Goal: Task Accomplishment & Management: Use online tool/utility

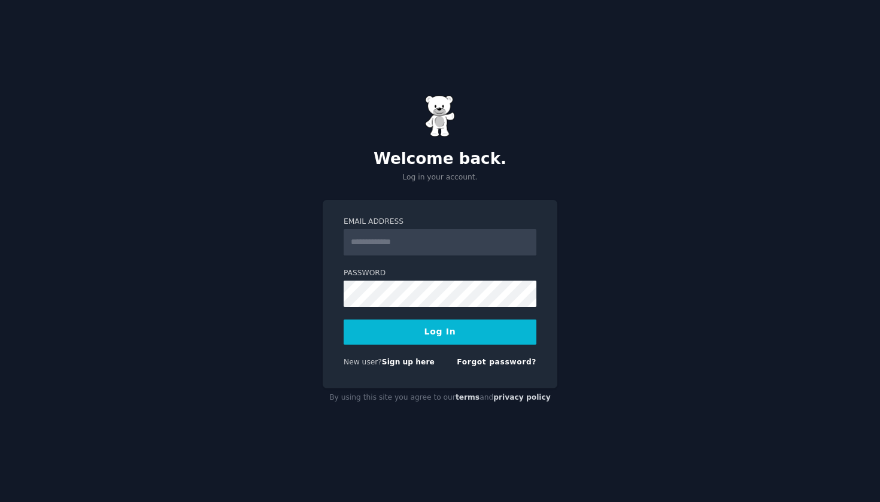
click at [431, 260] on form "Email Address Password Log In New user? Sign up here Forgot password?" at bounding box center [440, 295] width 193 height 156
click at [431, 249] on input "Email Address" at bounding box center [440, 242] width 193 height 26
type input "**********"
click at [423, 343] on button "Log In" at bounding box center [440, 332] width 193 height 25
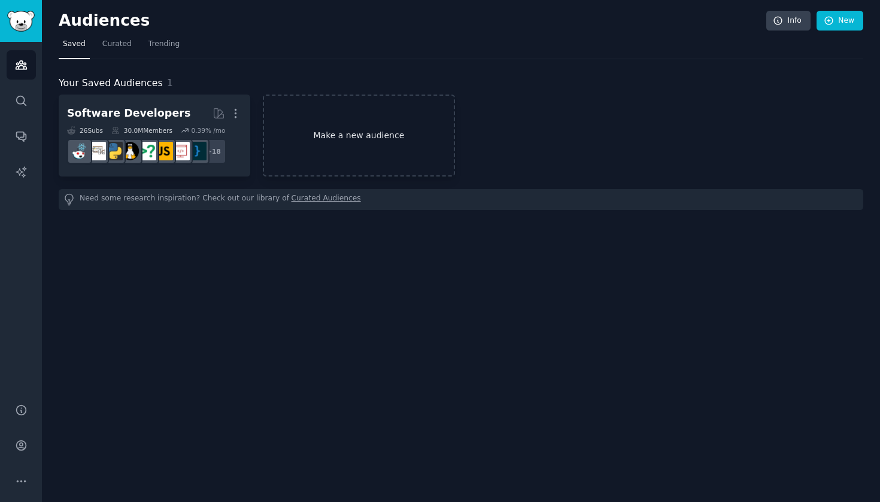
click at [326, 135] on link "Make a new audience" at bounding box center [359, 136] width 192 height 82
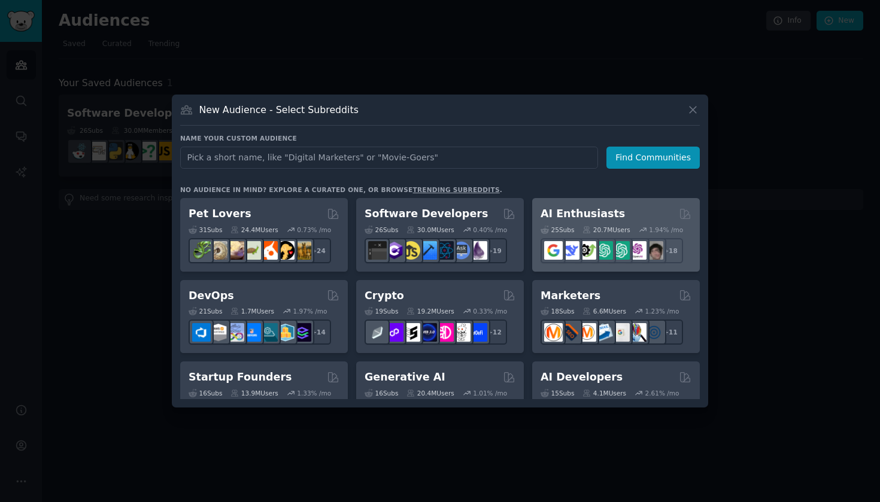
click at [575, 213] on h2 "AI Enthusiasts" at bounding box center [583, 214] width 84 height 15
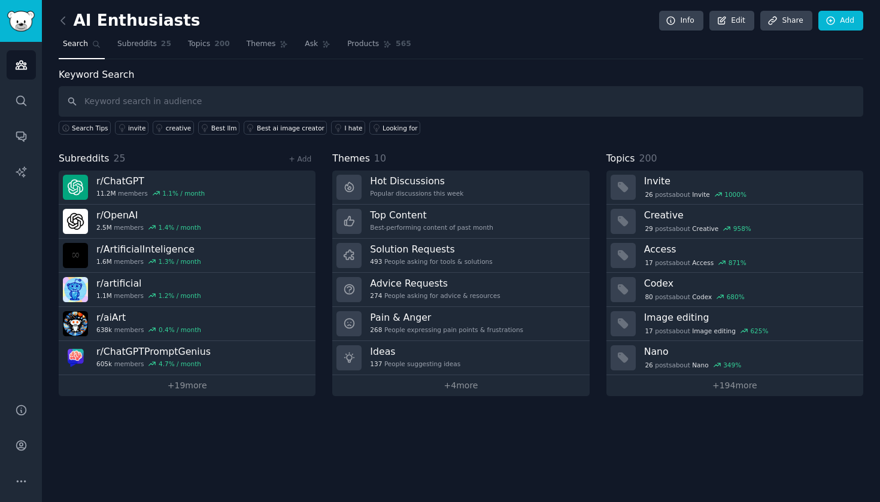
click at [175, 94] on input "text" at bounding box center [461, 101] width 805 height 31
type input "course"
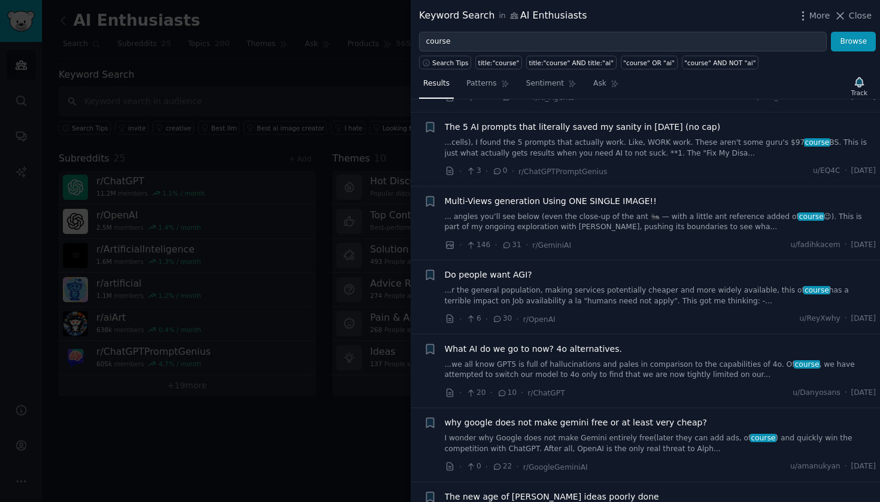
scroll to position [986, 0]
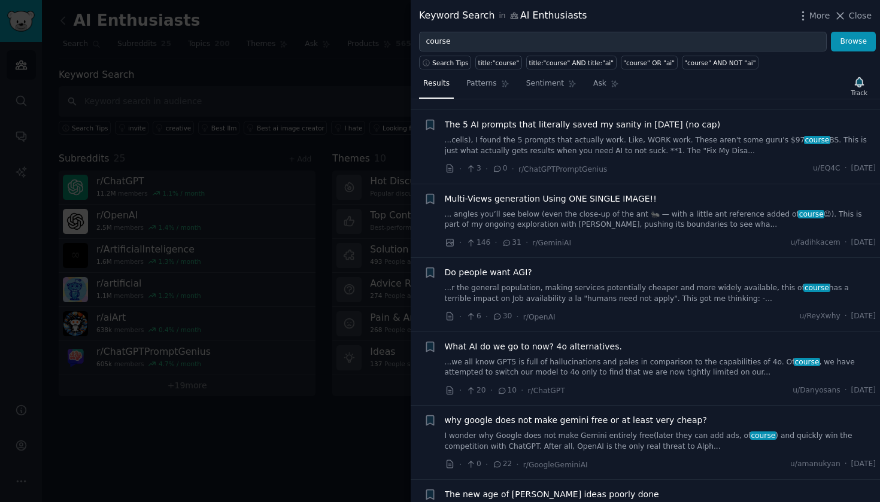
click at [249, 420] on div at bounding box center [440, 251] width 880 height 502
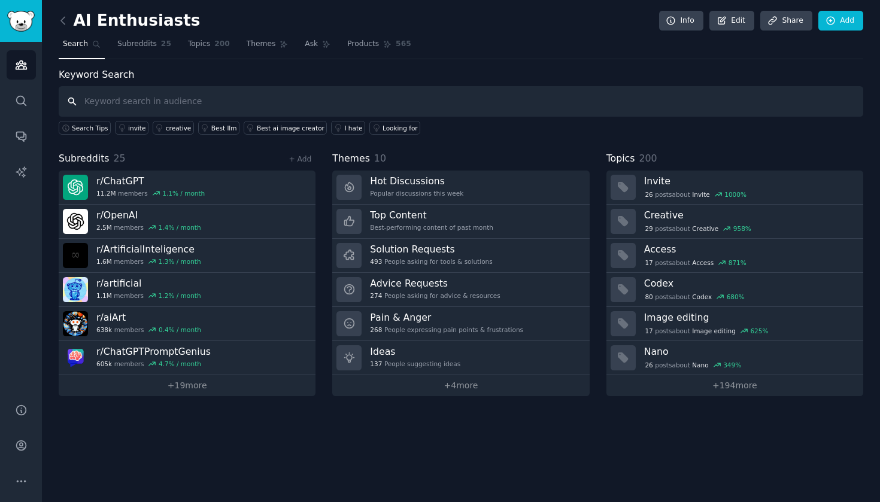
click at [205, 102] on input "text" at bounding box center [461, 101] width 805 height 31
type input "eduactional course"
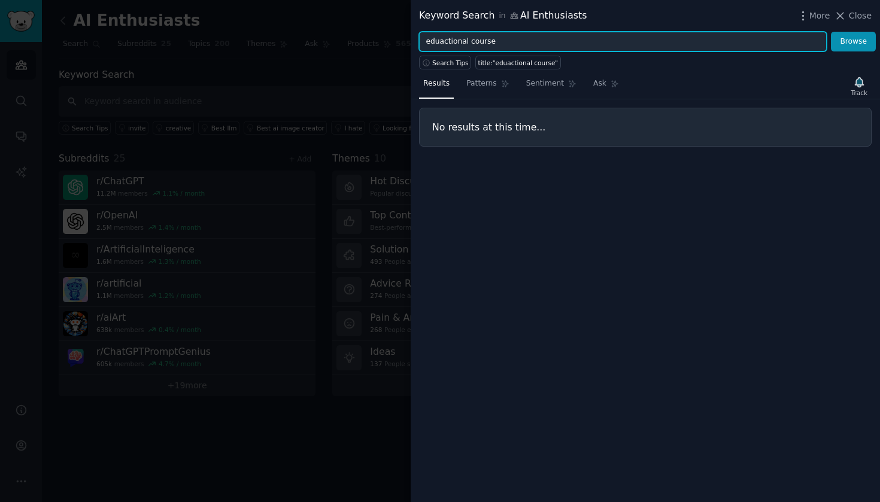
drag, startPoint x: 491, startPoint y: 44, endPoint x: 407, endPoint y: 41, distance: 83.9
click at [407, 41] on div "Keyword Search in AI Enthusiasts More Close eduactional course Browse Search Ti…" at bounding box center [440, 251] width 880 height 502
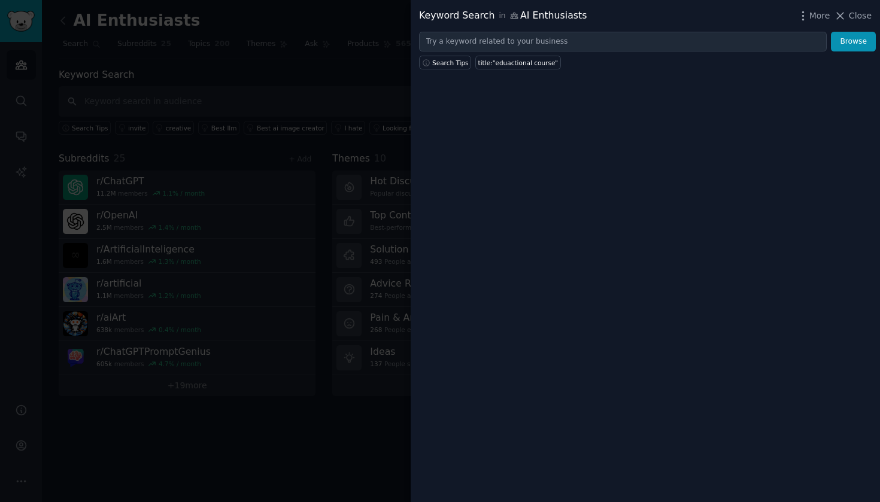
click at [278, 497] on div at bounding box center [440, 251] width 880 height 502
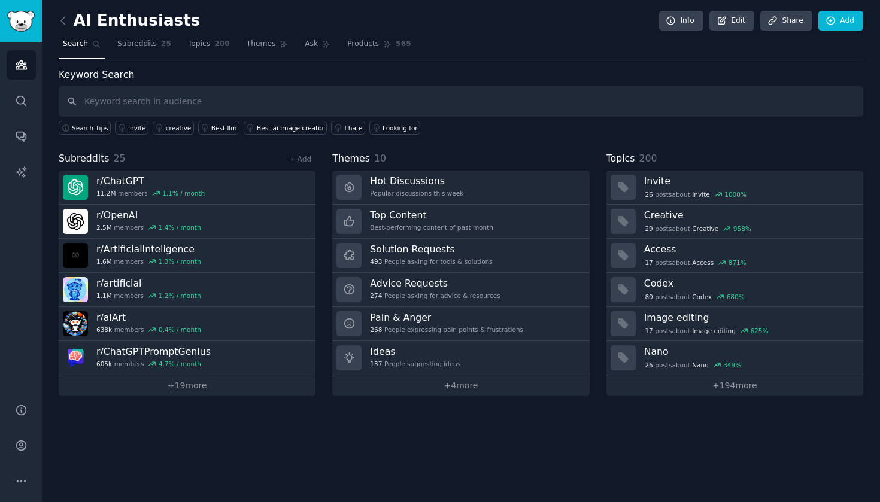
click at [81, 46] on span "Search" at bounding box center [75, 44] width 25 height 11
click at [19, 76] on link "Audiences" at bounding box center [21, 64] width 29 height 29
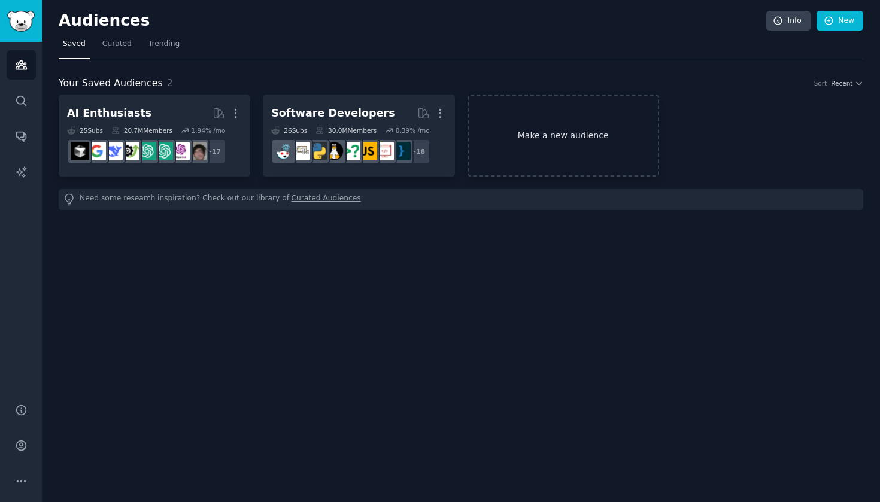
click at [583, 123] on link "Make a new audience" at bounding box center [564, 136] width 192 height 82
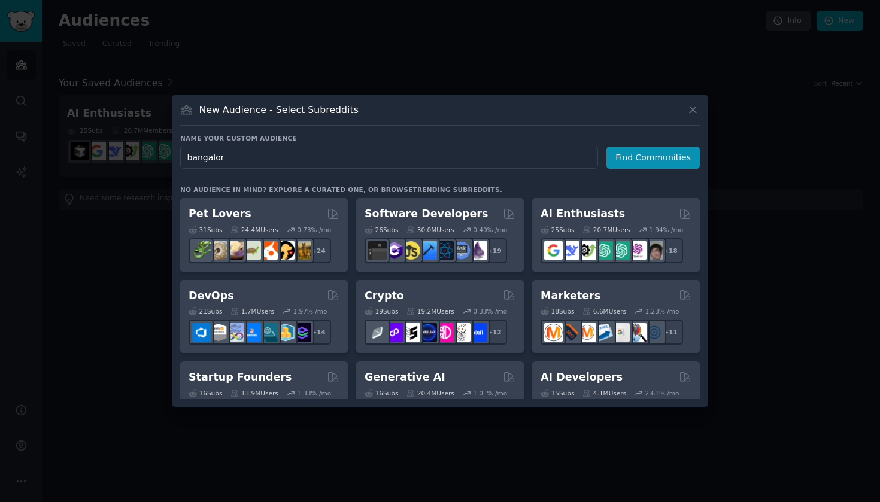
type input "[GEOGRAPHIC_DATA]"
click at [655, 157] on button "Find Communities" at bounding box center [653, 158] width 93 height 22
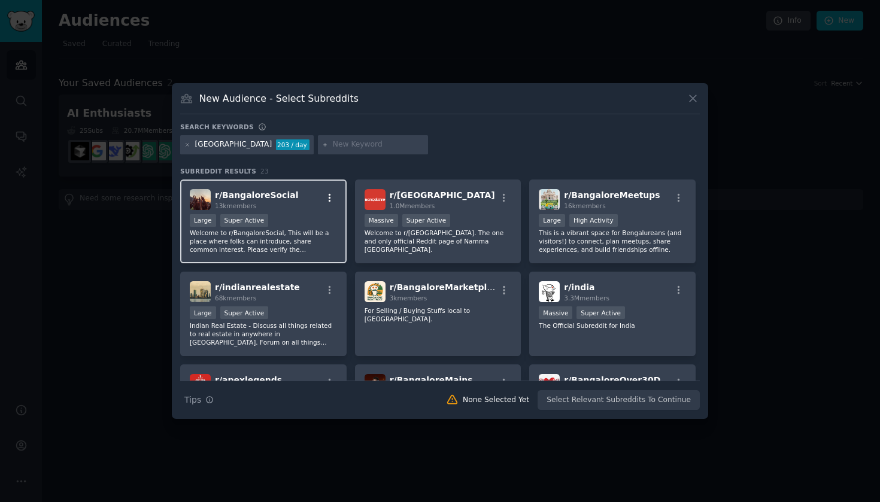
click at [328, 197] on icon "button" at bounding box center [330, 198] width 11 height 11
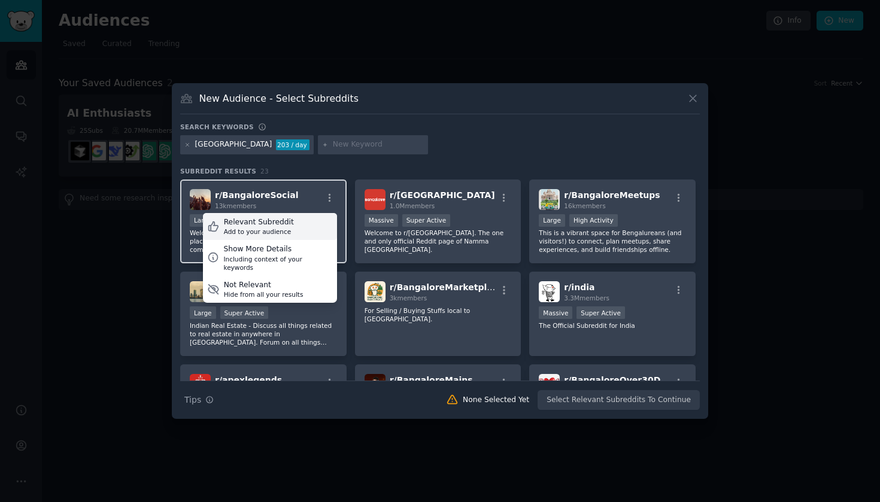
click at [323, 222] on div "Relevant Subreddit Add to your audience" at bounding box center [270, 227] width 134 height 28
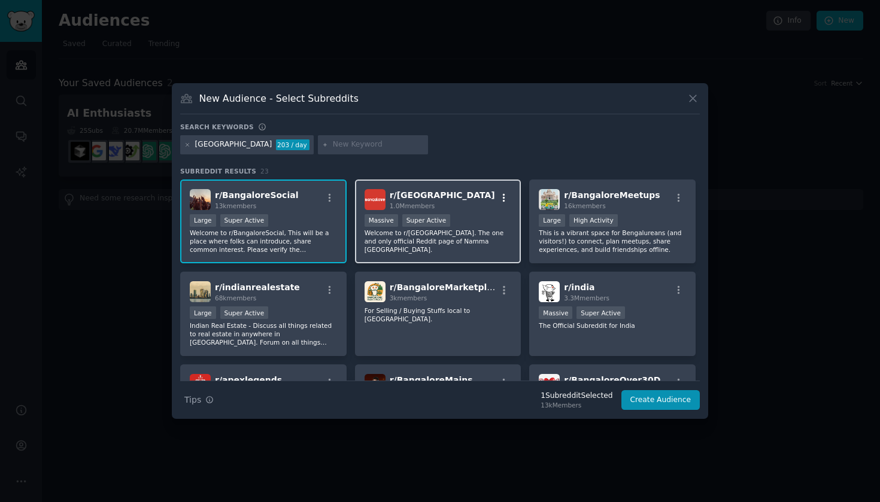
click at [508, 193] on button "button" at bounding box center [504, 198] width 15 height 11
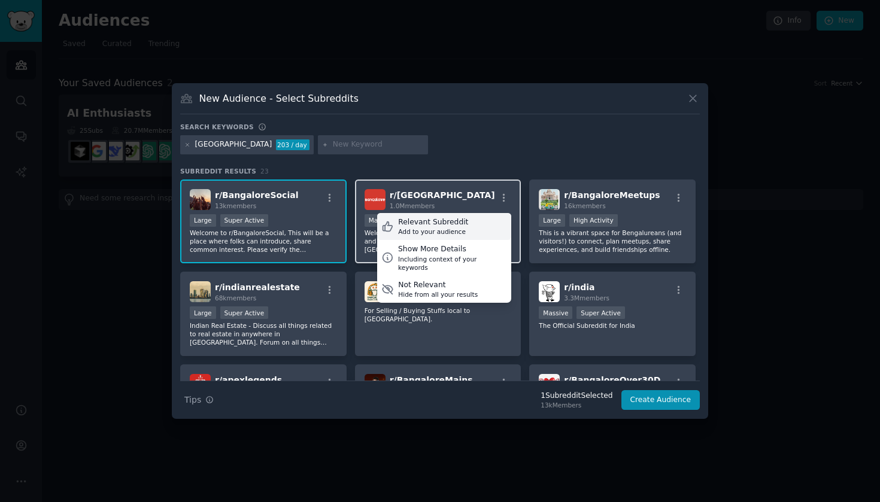
click at [484, 220] on div "Relevant Subreddit Add to your audience" at bounding box center [444, 227] width 134 height 28
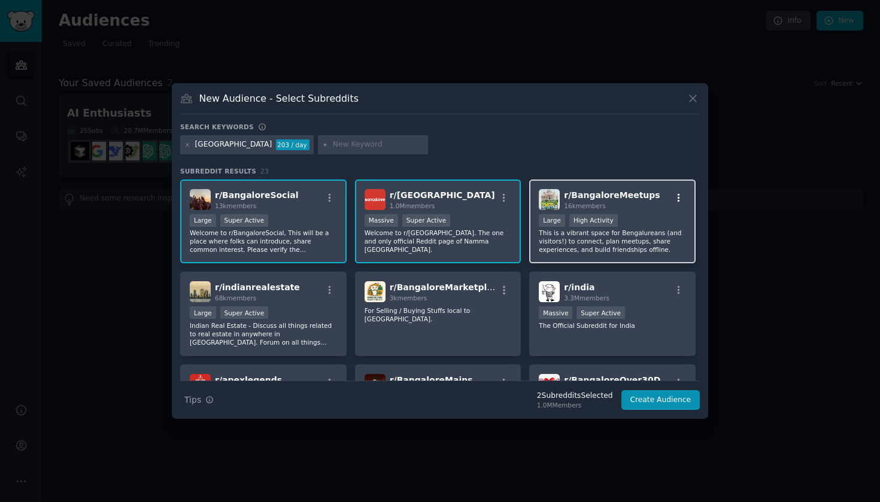
click at [680, 199] on icon "button" at bounding box center [679, 198] width 11 height 11
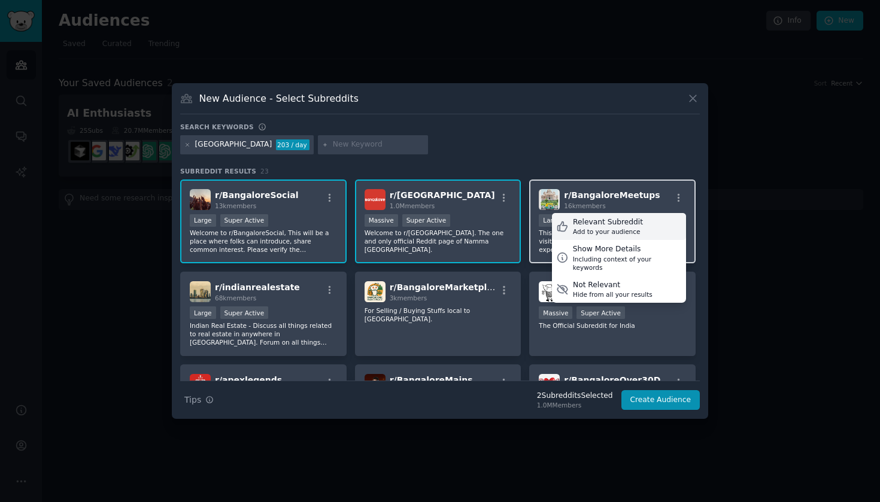
click at [635, 228] on div "Add to your audience" at bounding box center [608, 232] width 70 height 8
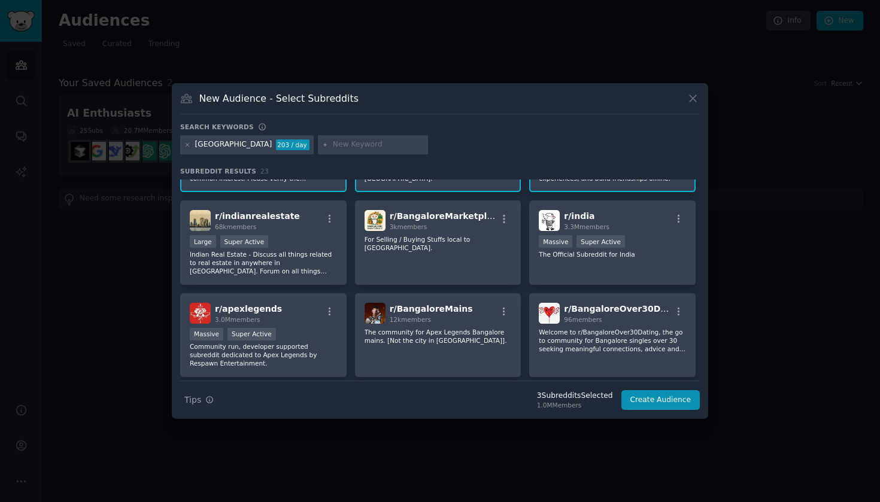
scroll to position [72, 0]
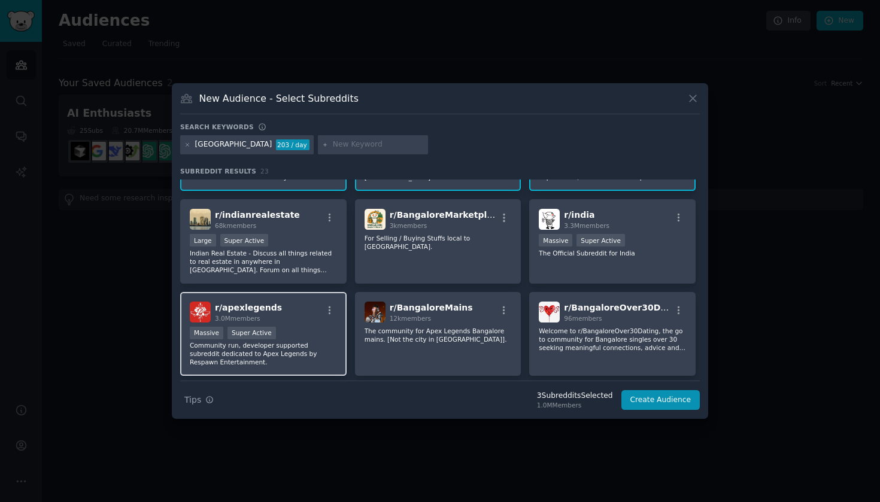
click at [331, 303] on div "r/ apexlegends 3.0M members" at bounding box center [263, 312] width 147 height 21
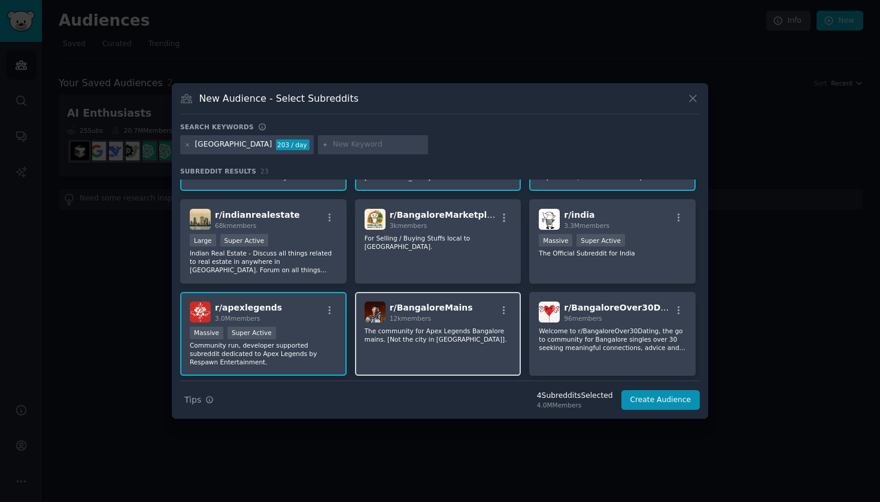
click at [456, 319] on div "12k members" at bounding box center [431, 318] width 83 height 8
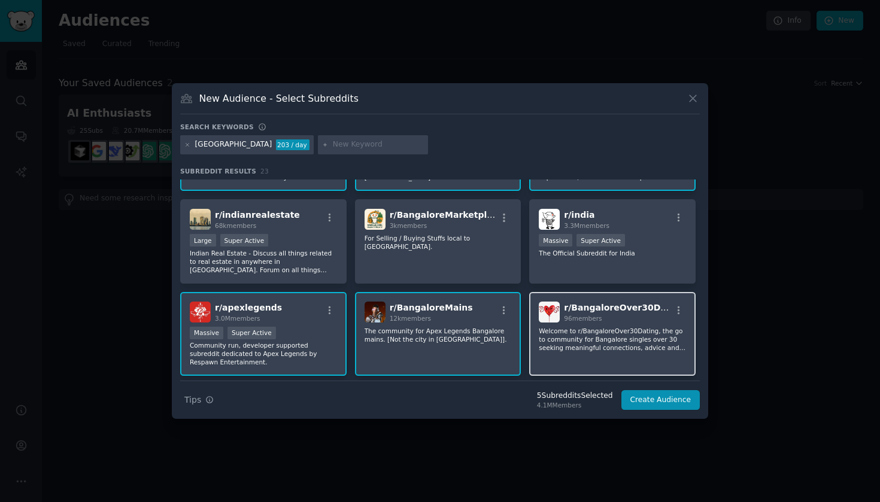
click at [585, 309] on span "r/ BangaloreOver30Dating" at bounding box center [624, 308] width 121 height 10
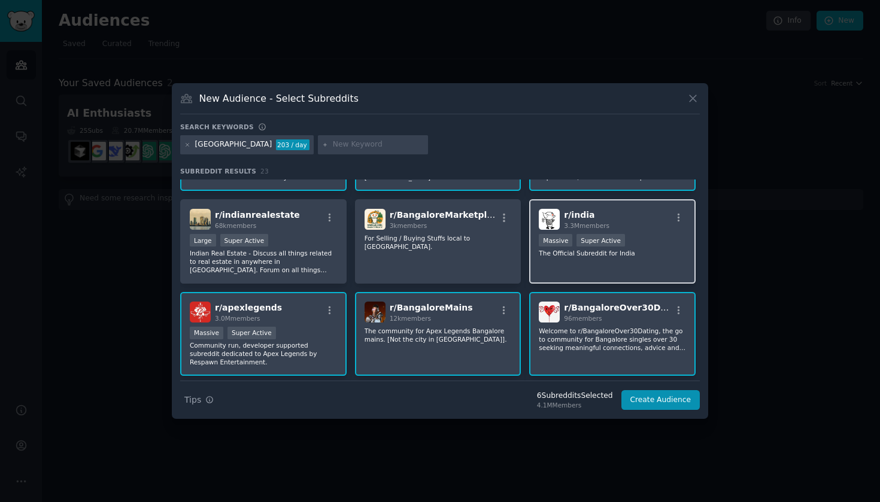
click at [601, 219] on h2 "r/ india 3.3M members" at bounding box center [587, 219] width 46 height 21
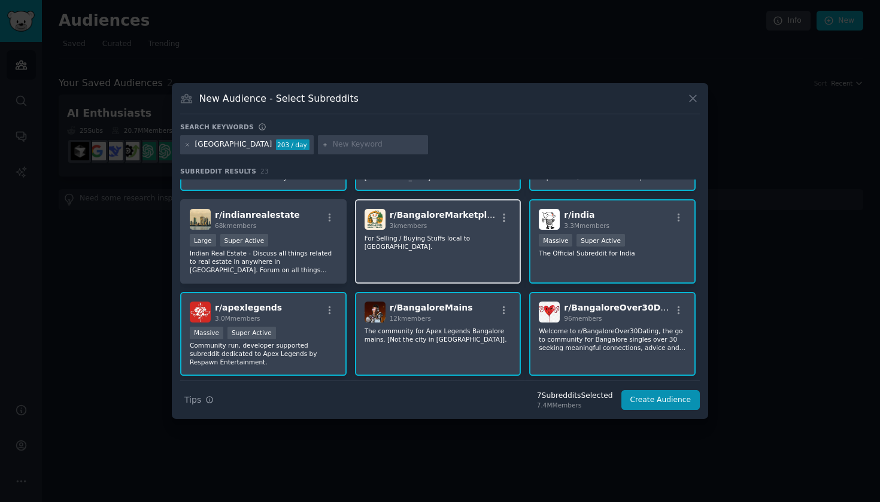
click at [480, 225] on div "3k members" at bounding box center [443, 226] width 107 height 8
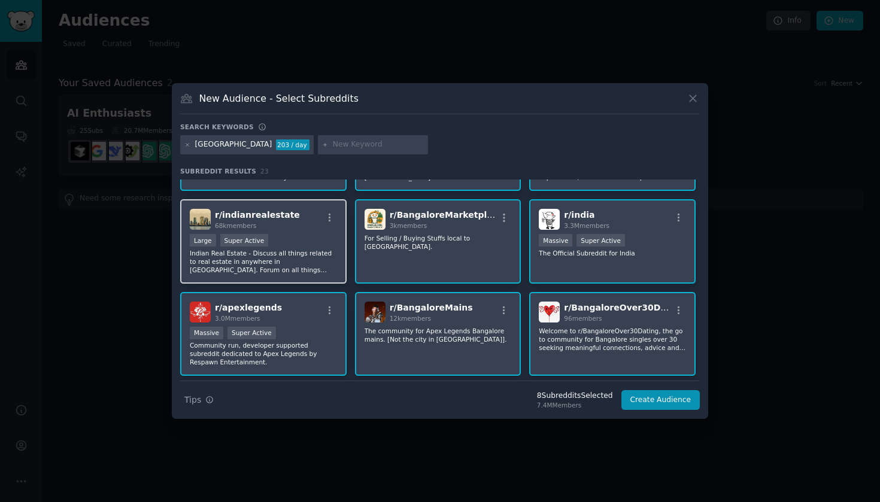
click at [310, 228] on div "r/ indianrealestate 68k members" at bounding box center [263, 219] width 147 height 21
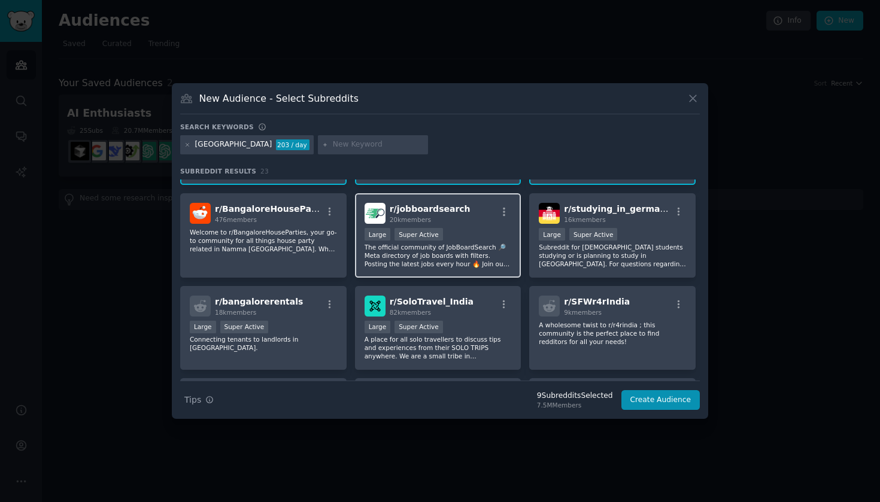
scroll to position [241, 0]
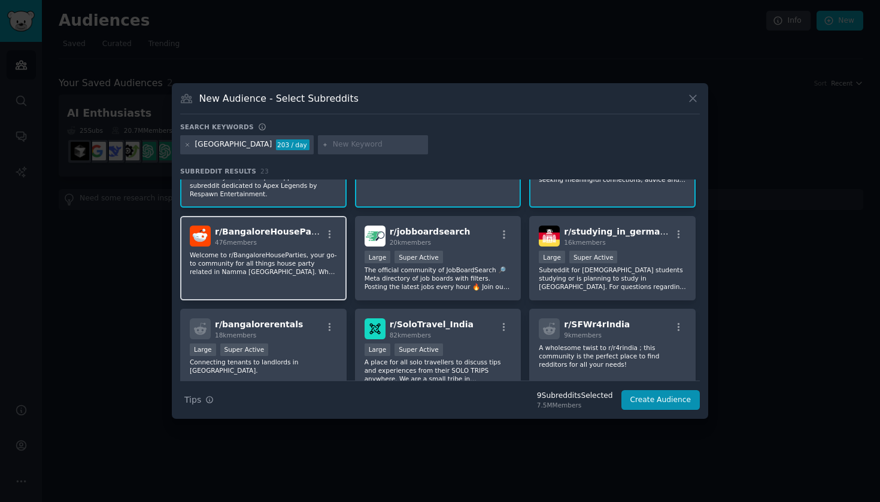
click at [280, 229] on span "r/ BangaloreHouseParties" at bounding box center [274, 232] width 118 height 10
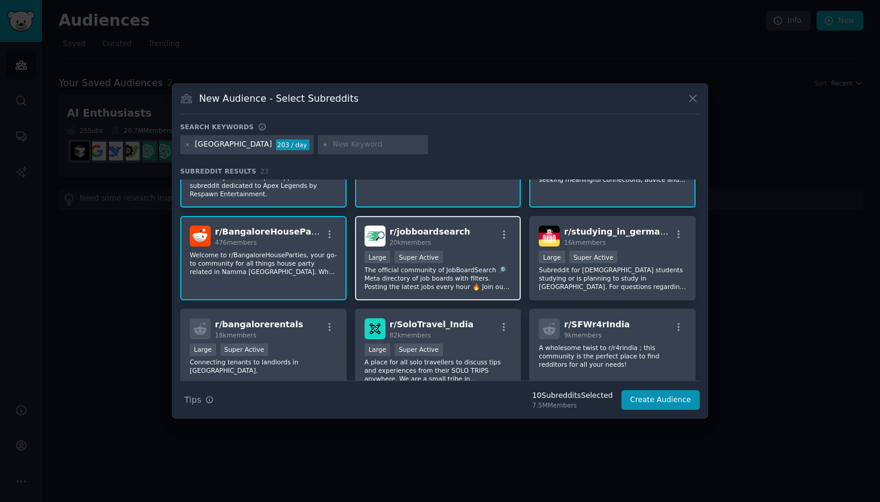
click at [438, 237] on span "r/ jobboardsearch" at bounding box center [430, 232] width 81 height 10
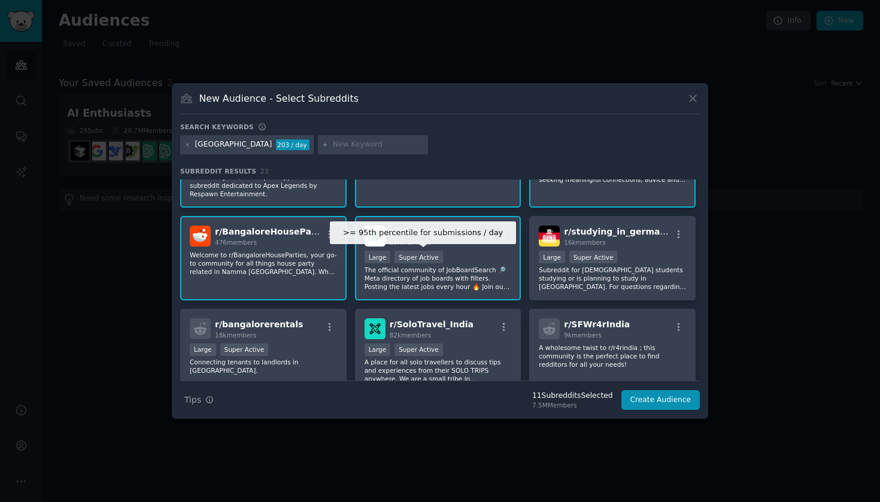
scroll to position [279, 0]
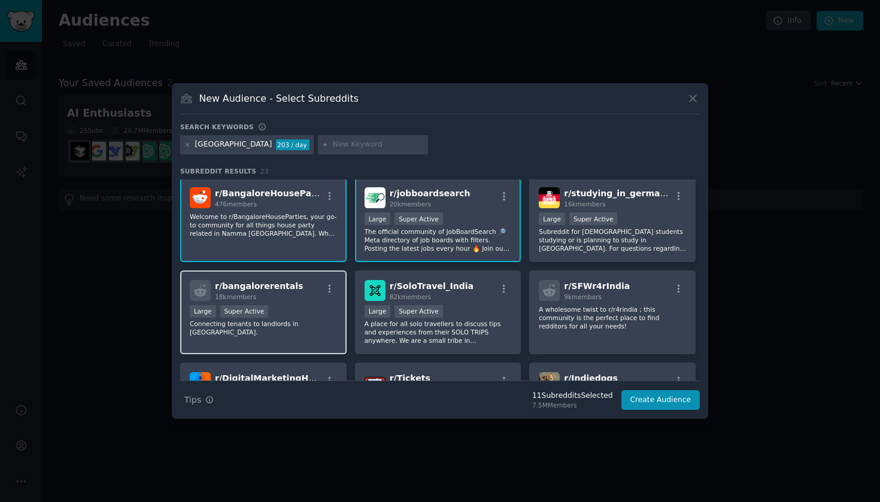
click at [307, 289] on div "r/ bangalorerentals 18k members" at bounding box center [263, 290] width 147 height 21
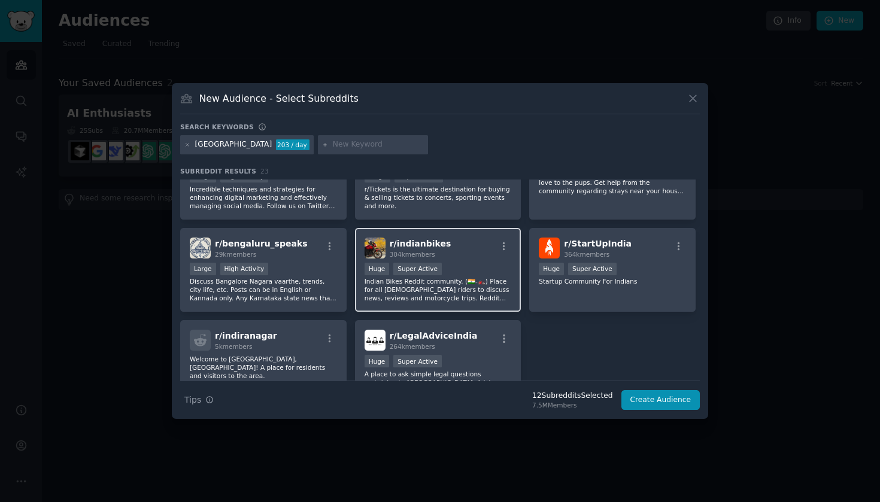
scroll to position [507, 0]
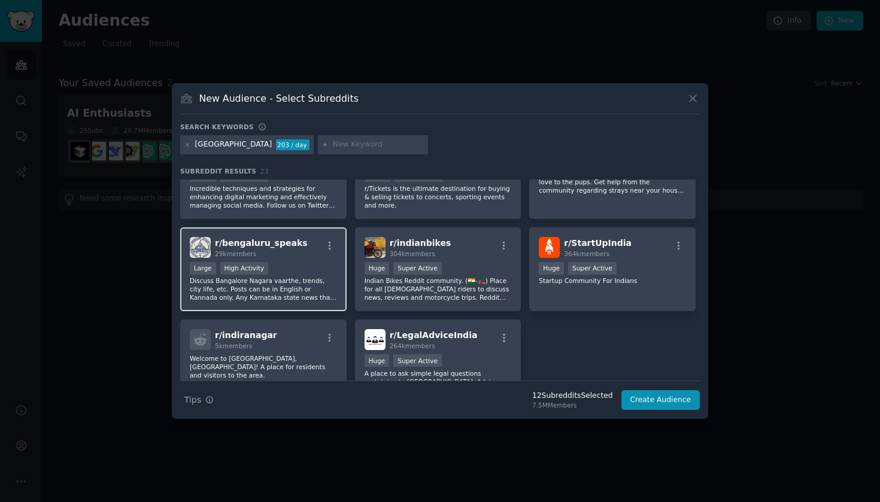
click at [277, 241] on span "r/ bengaluru_speaks" at bounding box center [261, 243] width 93 height 10
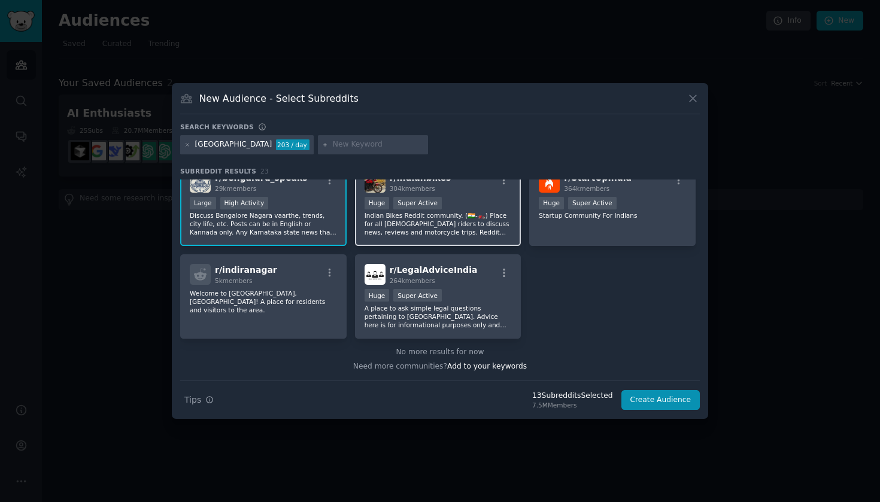
scroll to position [572, 0]
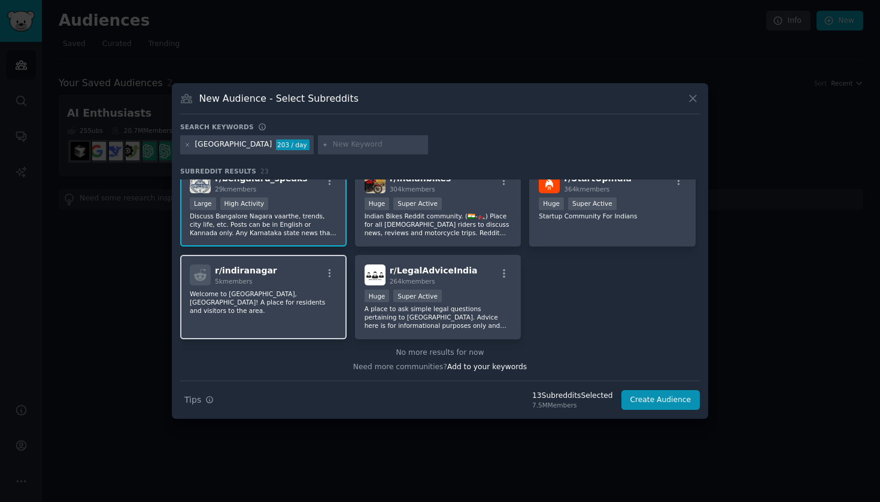
click at [320, 278] on div "r/ indiranagar 5k members" at bounding box center [263, 275] width 147 height 21
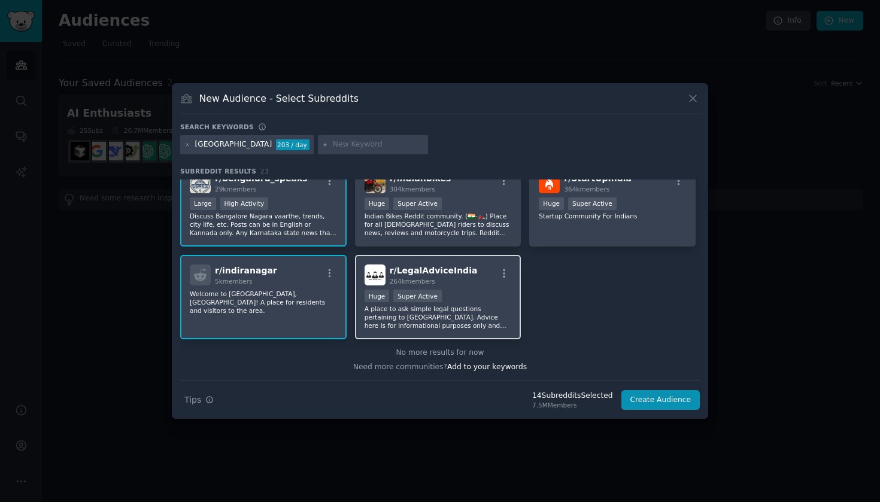
click at [468, 278] on div "r/ LegalAdviceIndia 264k members" at bounding box center [438, 275] width 147 height 21
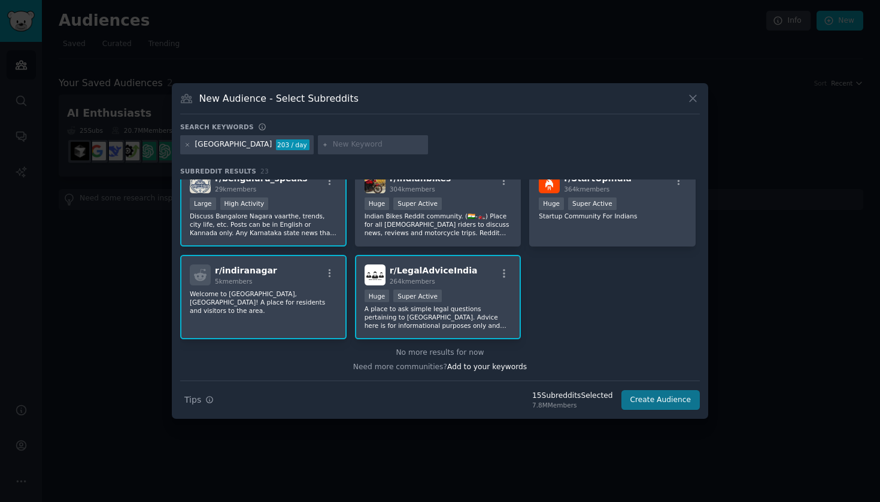
click at [655, 391] on button "Create Audience" at bounding box center [661, 400] width 79 height 20
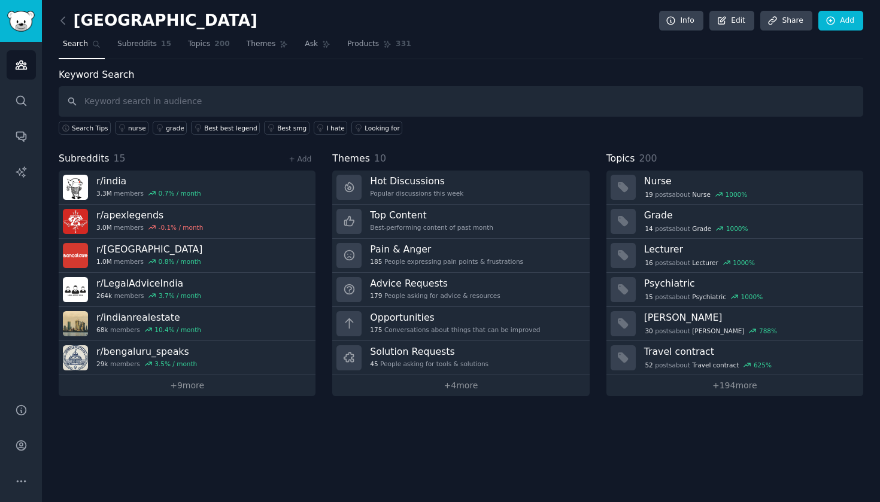
click at [358, 95] on input "text" at bounding box center [461, 101] width 805 height 31
type input "banaswadi"
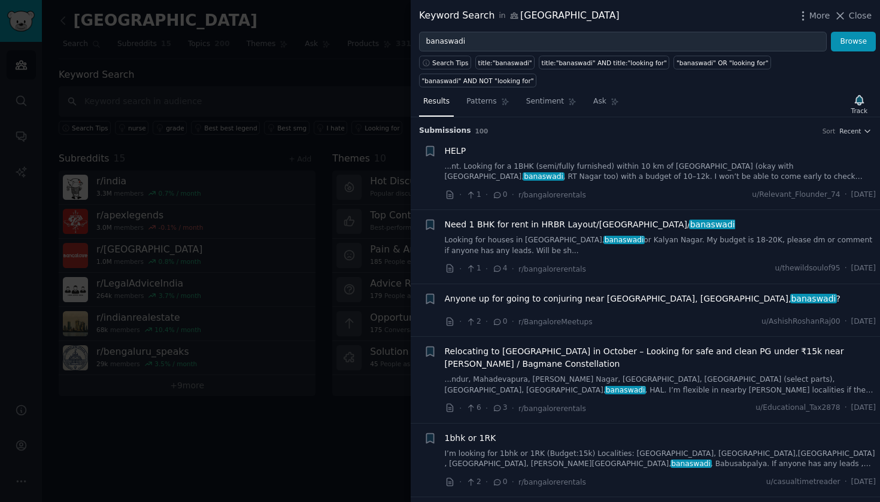
click at [480, 165] on link "...nt. Looking for a 1BHK (semi/fully furnished) within 10 km of [GEOGRAPHIC_DA…" at bounding box center [661, 172] width 432 height 21
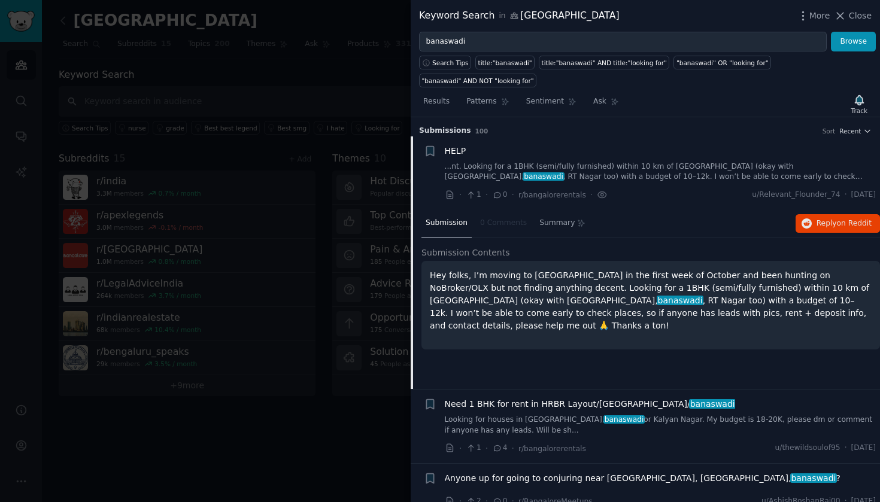
scroll to position [19, 0]
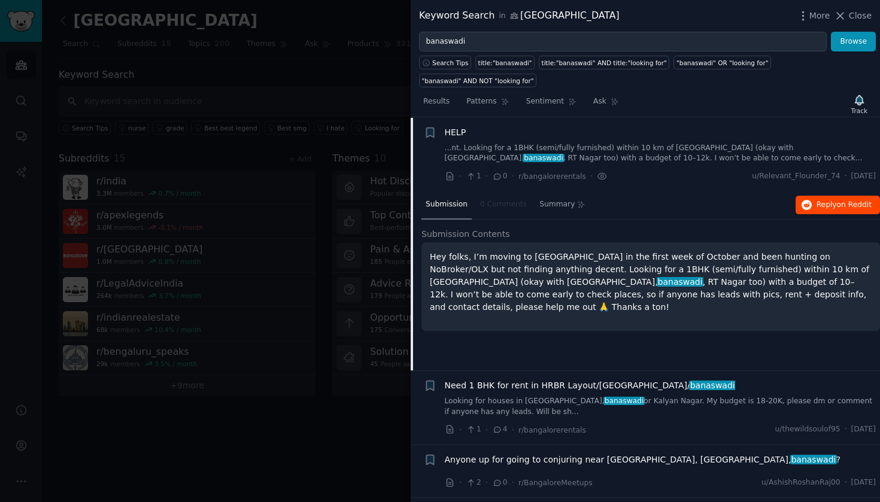
click at [840, 209] on button "Reply on Reddit" at bounding box center [838, 205] width 84 height 19
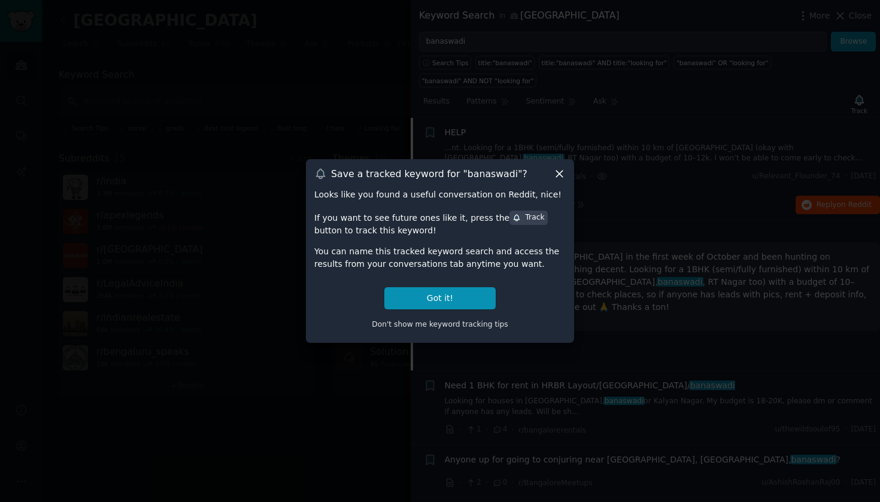
click at [563, 178] on icon at bounding box center [559, 174] width 13 height 13
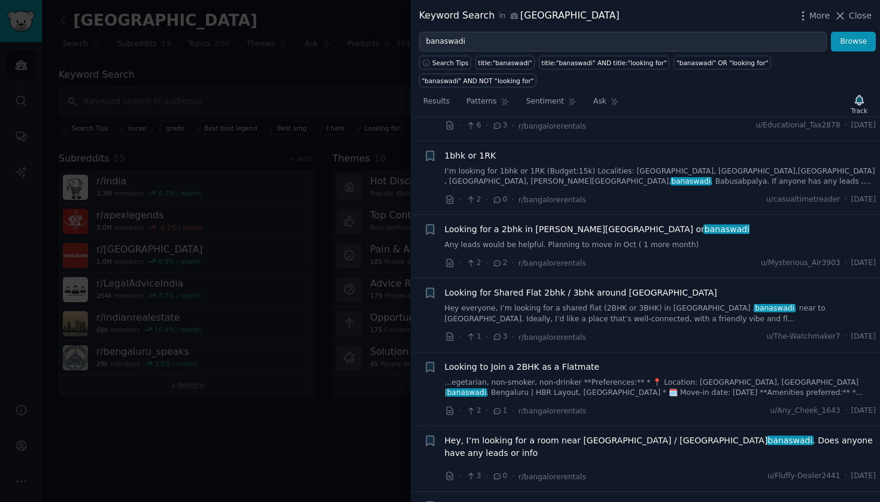
scroll to position [463, 0]
click at [577, 286] on span "Looking for Shared Flat 2bhk / 3bhk around [GEOGRAPHIC_DATA]" at bounding box center [581, 292] width 272 height 13
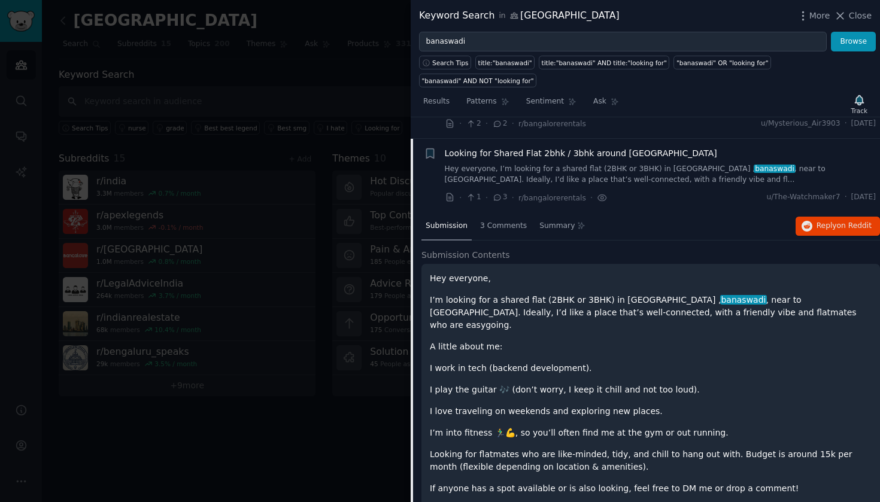
scroll to position [371, 0]
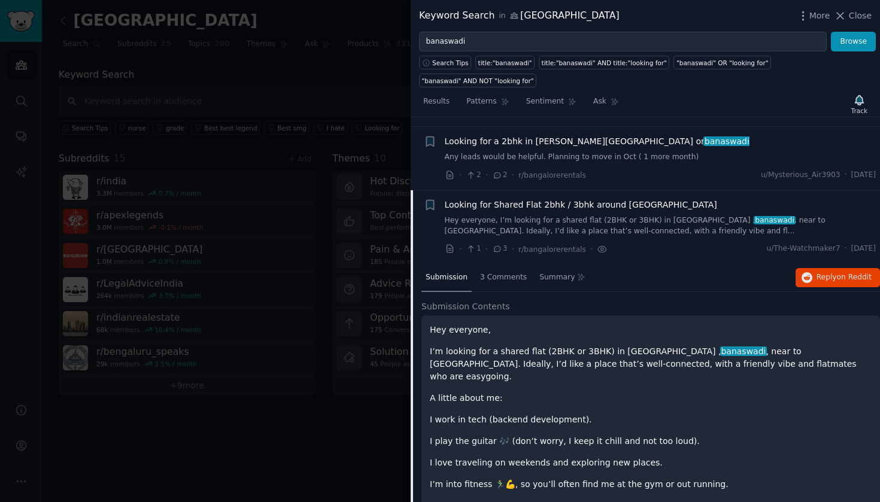
click at [684, 328] on p "Hey everyone," at bounding box center [651, 330] width 442 height 13
click at [510, 274] on span "3 Comments" at bounding box center [503, 277] width 47 height 11
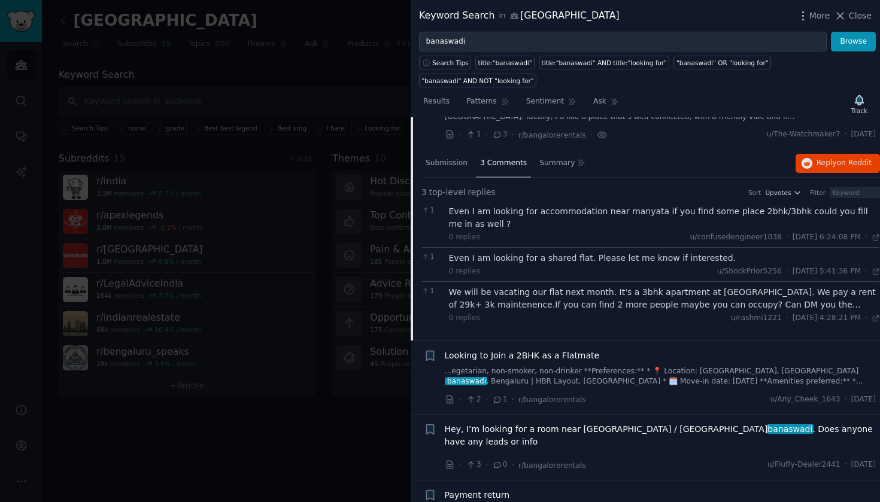
scroll to position [486, 0]
click at [535, 292] on div "We will be vacating our flat next month. It's a 3bhk apartment at [GEOGRAPHIC_D…" at bounding box center [665, 297] width 432 height 25
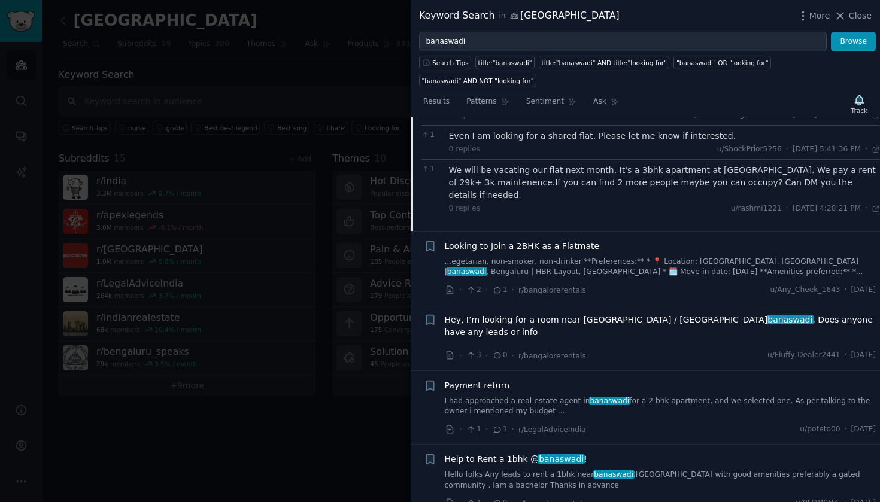
scroll to position [611, 0]
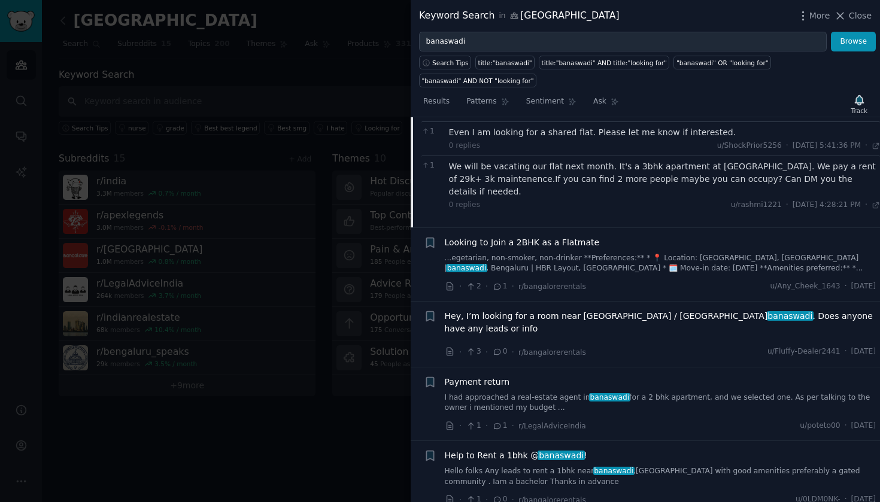
click at [545, 237] on span "Looking to Join a 2BHK as a Flatmate" at bounding box center [522, 243] width 155 height 13
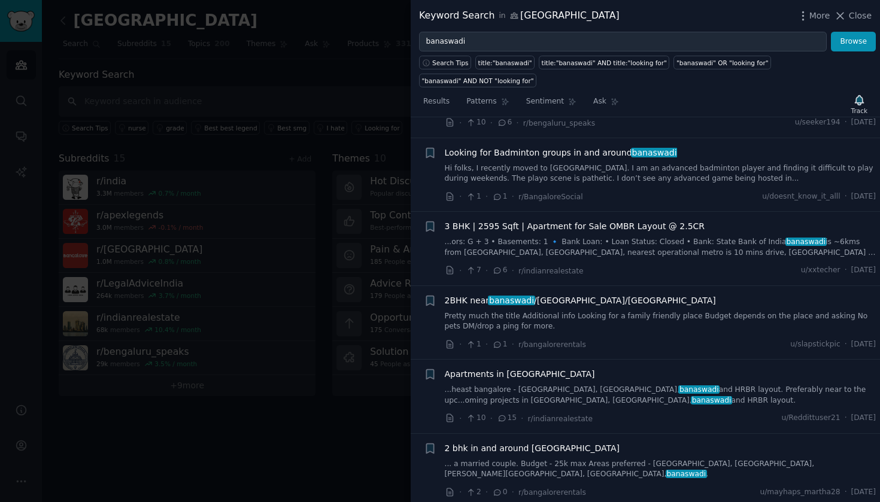
scroll to position [2016, 0]
